Goal: Information Seeking & Learning: Learn about a topic

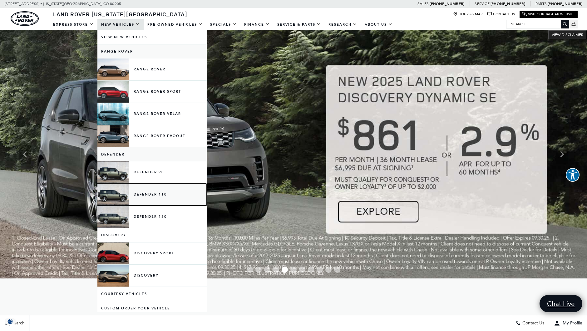
click at [154, 197] on link "Defender 110" at bounding box center [151, 194] width 109 height 22
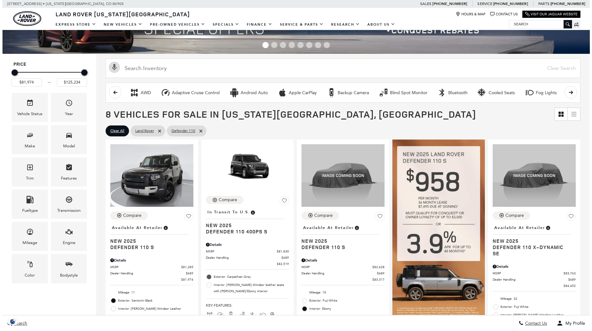
scroll to position [62, 0]
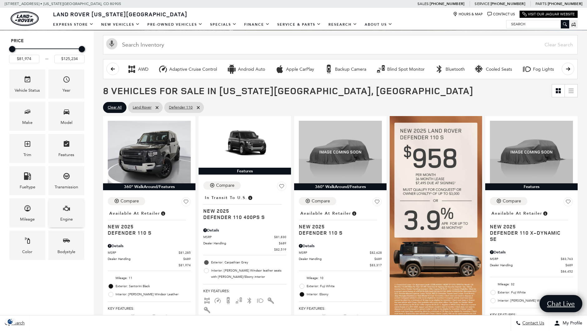
click at [67, 216] on div "Engine" at bounding box center [66, 219] width 12 height 7
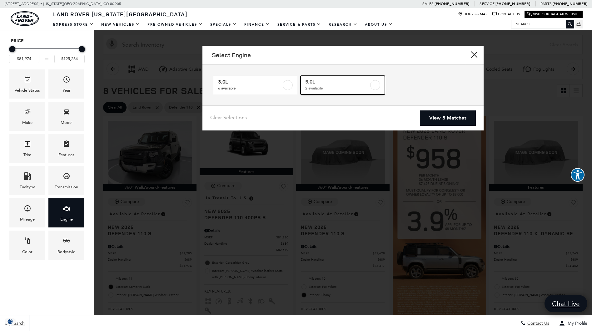
click at [367, 82] on span "5.0L" at bounding box center [337, 82] width 64 height 6
type input "$118,784"
checkbox input "true"
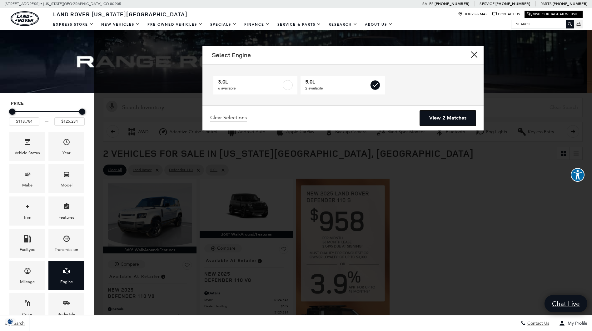
click at [441, 120] on link "View 2 Matches" at bounding box center [448, 117] width 56 height 15
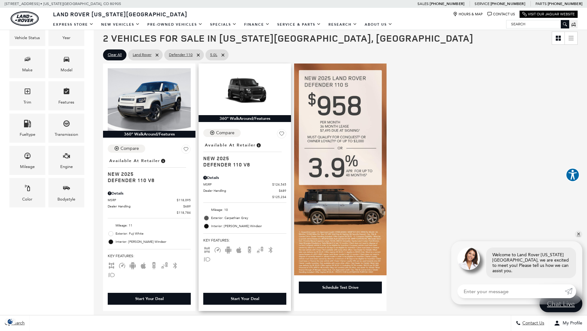
scroll to position [125, 0]
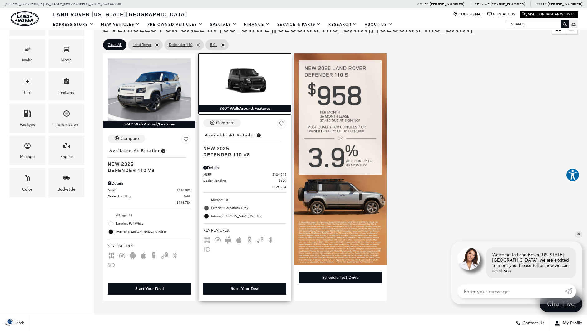
click at [239, 98] on img at bounding box center [244, 81] width 83 height 47
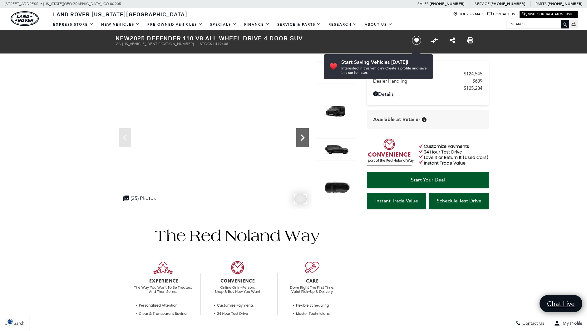
click at [304, 136] on icon "Next" at bounding box center [303, 137] width 12 height 12
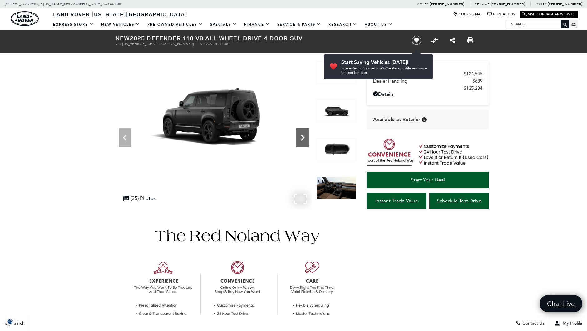
click at [304, 136] on icon "Next" at bounding box center [303, 137] width 12 height 12
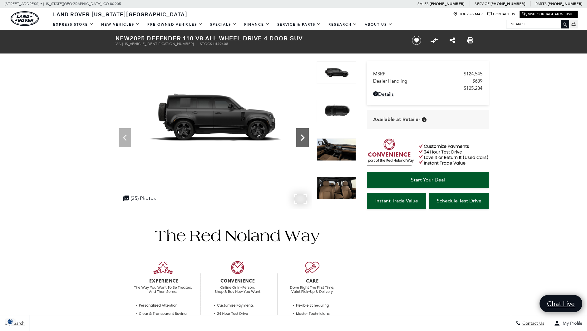
click at [302, 137] on icon "Next" at bounding box center [303, 137] width 12 height 12
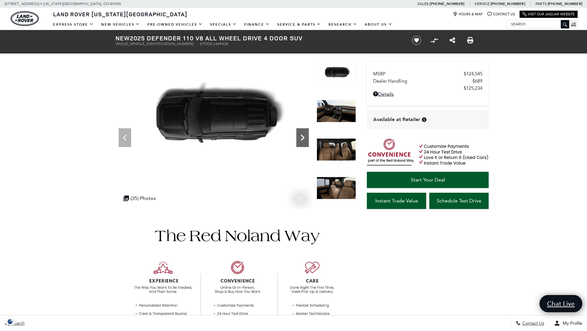
click at [302, 137] on icon "Next" at bounding box center [303, 137] width 12 height 12
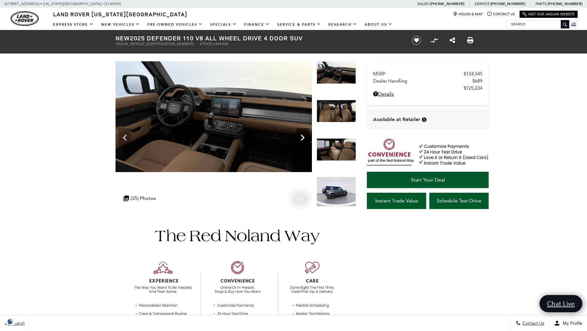
click at [302, 137] on icon "Next" at bounding box center [303, 137] width 12 height 12
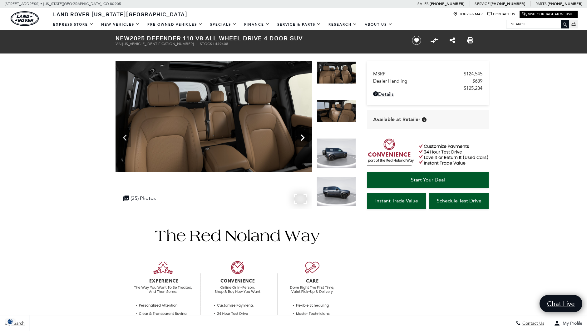
click at [302, 137] on icon "Next" at bounding box center [303, 137] width 12 height 12
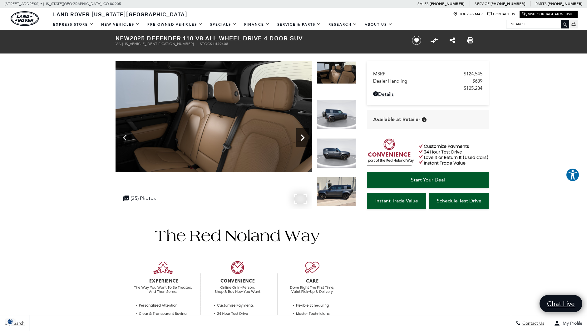
click at [302, 137] on icon "Next" at bounding box center [303, 137] width 12 height 12
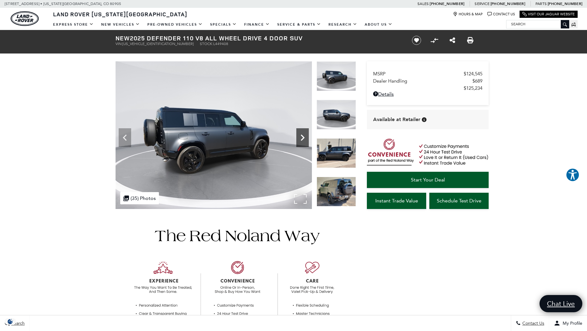
click at [302, 137] on icon "Next" at bounding box center [303, 137] width 12 height 12
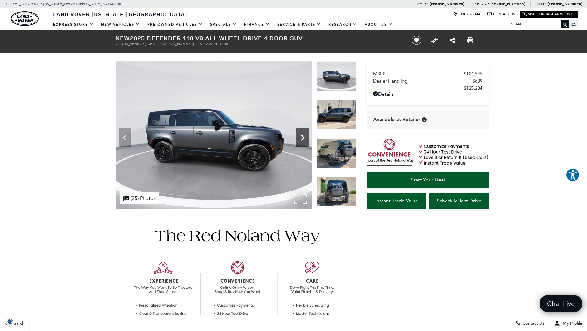
click at [302, 137] on icon "Next" at bounding box center [303, 137] width 12 height 12
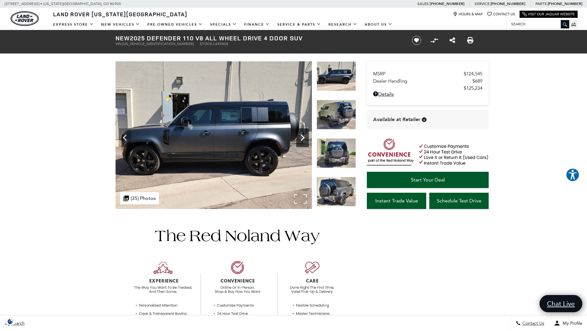
click at [302, 137] on icon "Next" at bounding box center [303, 137] width 12 height 12
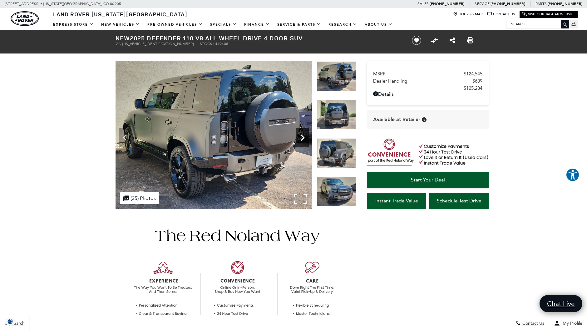
click at [302, 137] on icon "Next" at bounding box center [303, 137] width 12 height 12
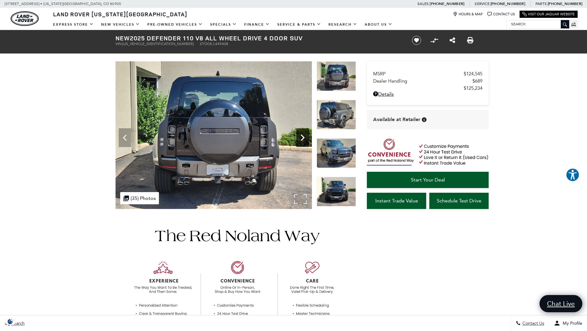
click at [302, 137] on icon "Next" at bounding box center [303, 137] width 12 height 12
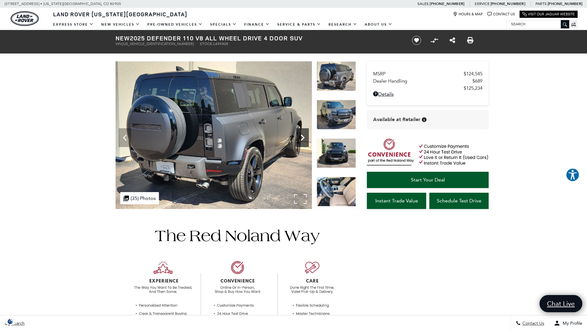
click at [302, 137] on icon "Next" at bounding box center [303, 137] width 12 height 12
